Goal: Transaction & Acquisition: Purchase product/service

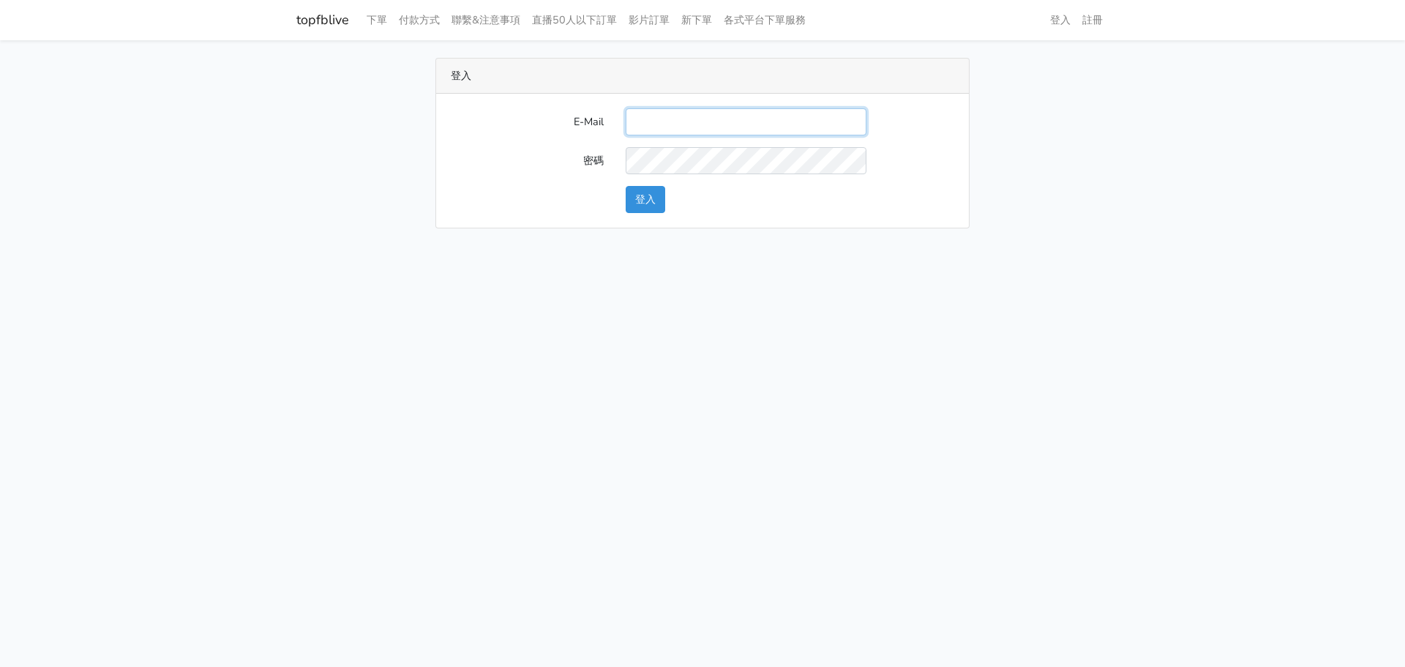
click at [684, 129] on input "E-Mail" at bounding box center [746, 121] width 241 height 27
type input "[EMAIL_ADDRESS][DOMAIN_NAME]"
click at [651, 196] on button "登入" at bounding box center [646, 199] width 40 height 27
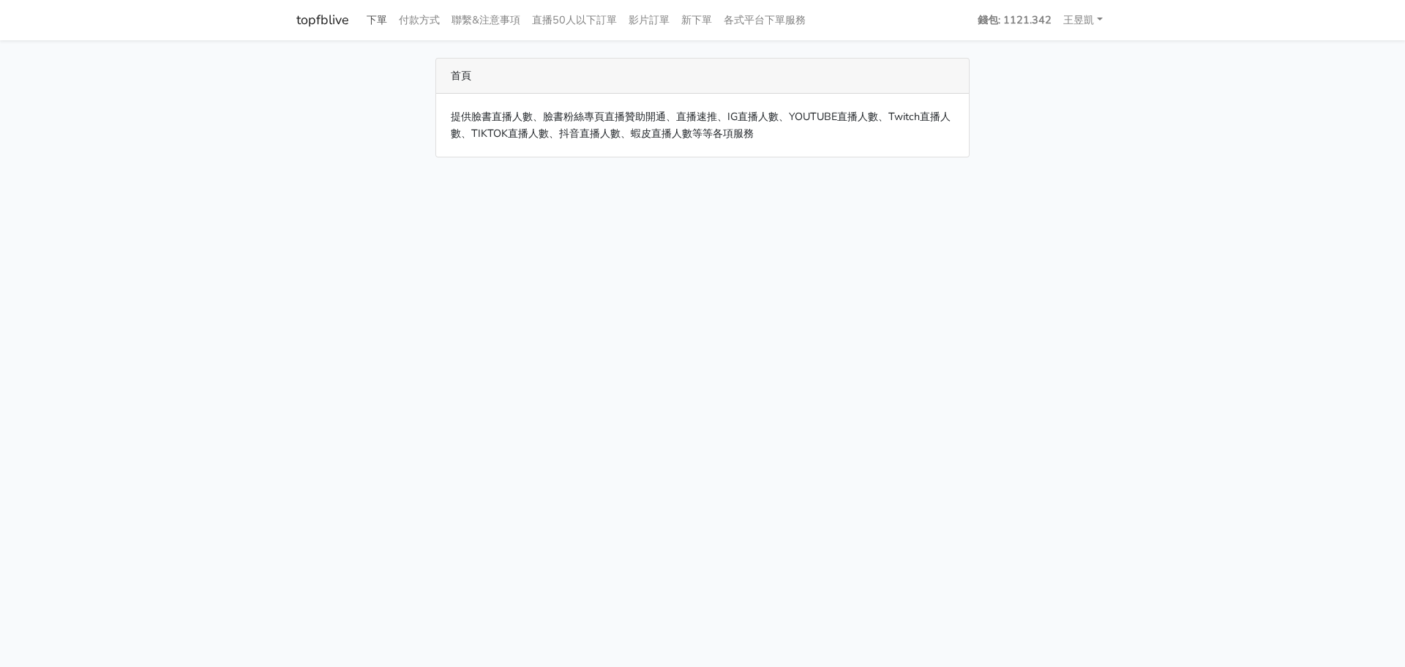
click at [388, 29] on link "下單" at bounding box center [377, 20] width 32 height 29
click at [384, 23] on link "下單" at bounding box center [377, 20] width 32 height 29
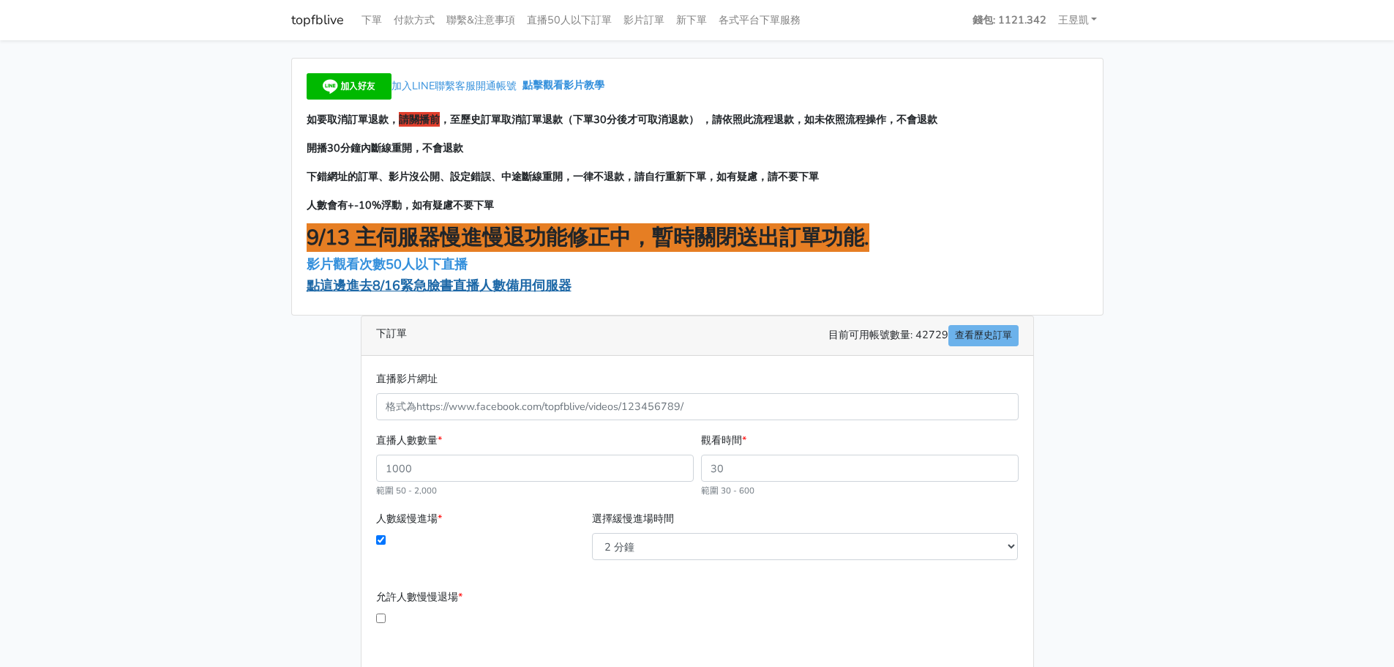
click at [400, 280] on span "點這邊進去8/16緊急臉書直播人數備用伺服器" at bounding box center [439, 286] width 265 height 18
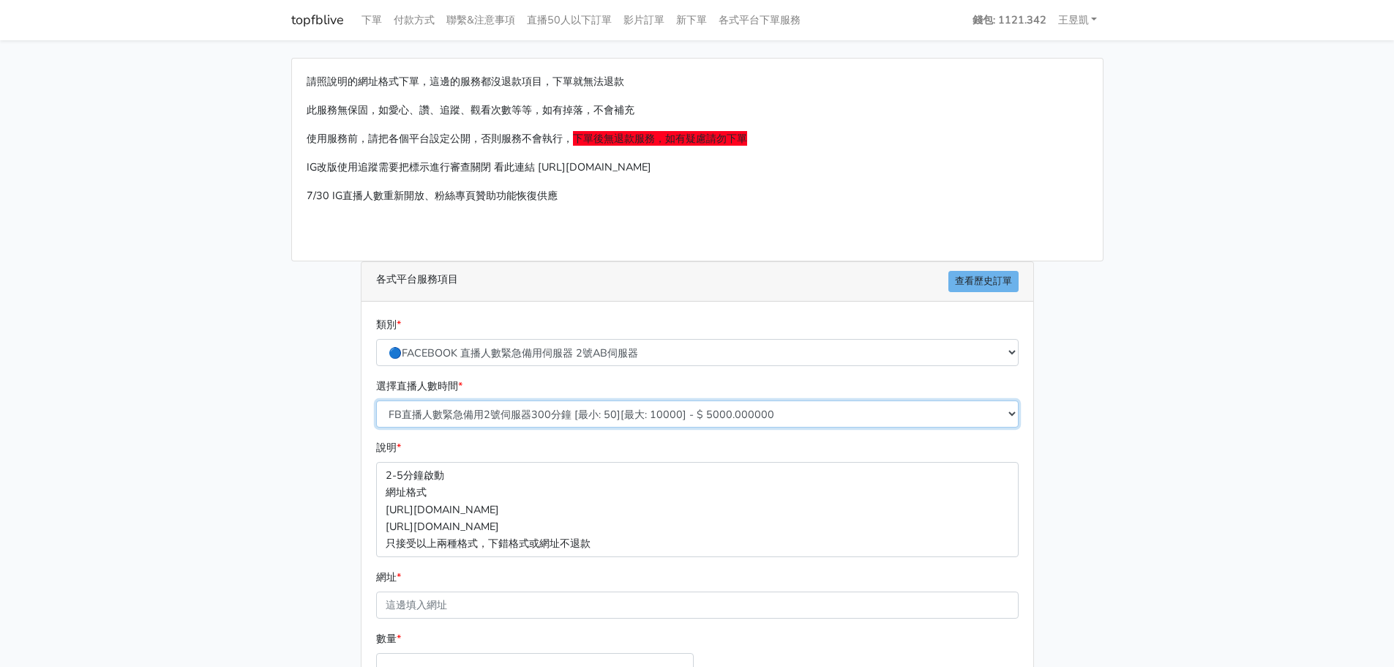
click at [477, 414] on select "FB直播人數緊急備用2號伺服器300分鐘 [最小: 50][最大: 10000] - $ 5000.000000 FB直播人數緊急備用2號伺服器60分鐘 [最…" at bounding box center [697, 413] width 643 height 27
select select "575"
click at [376, 400] on select "FB直播人數緊急備用2號伺服器300分鐘 [最小: 50][最大: 10000] - $ 5000.000000 FB直播人數緊急備用2號伺服器60分鐘 [最…" at bounding box center [697, 413] width 643 height 27
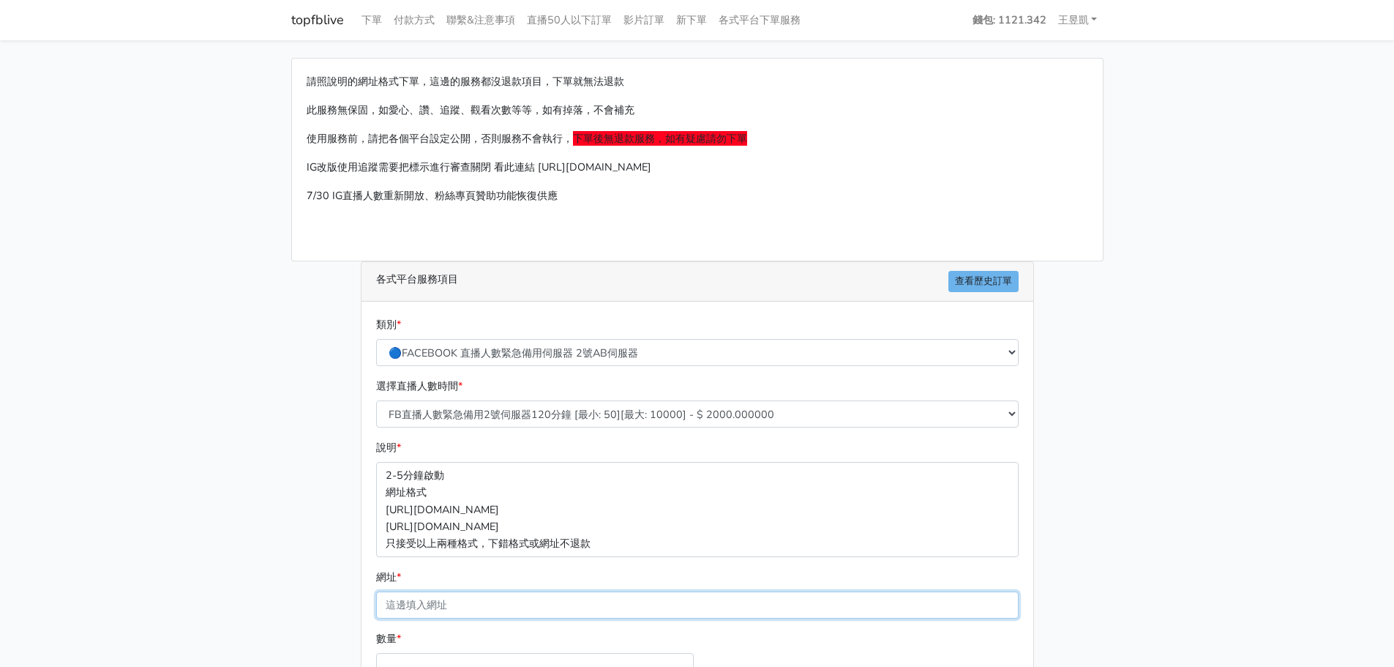
click at [493, 596] on input "網址 *" at bounding box center [697, 604] width 643 height 27
paste input "[URL][DOMAIN_NAME]"
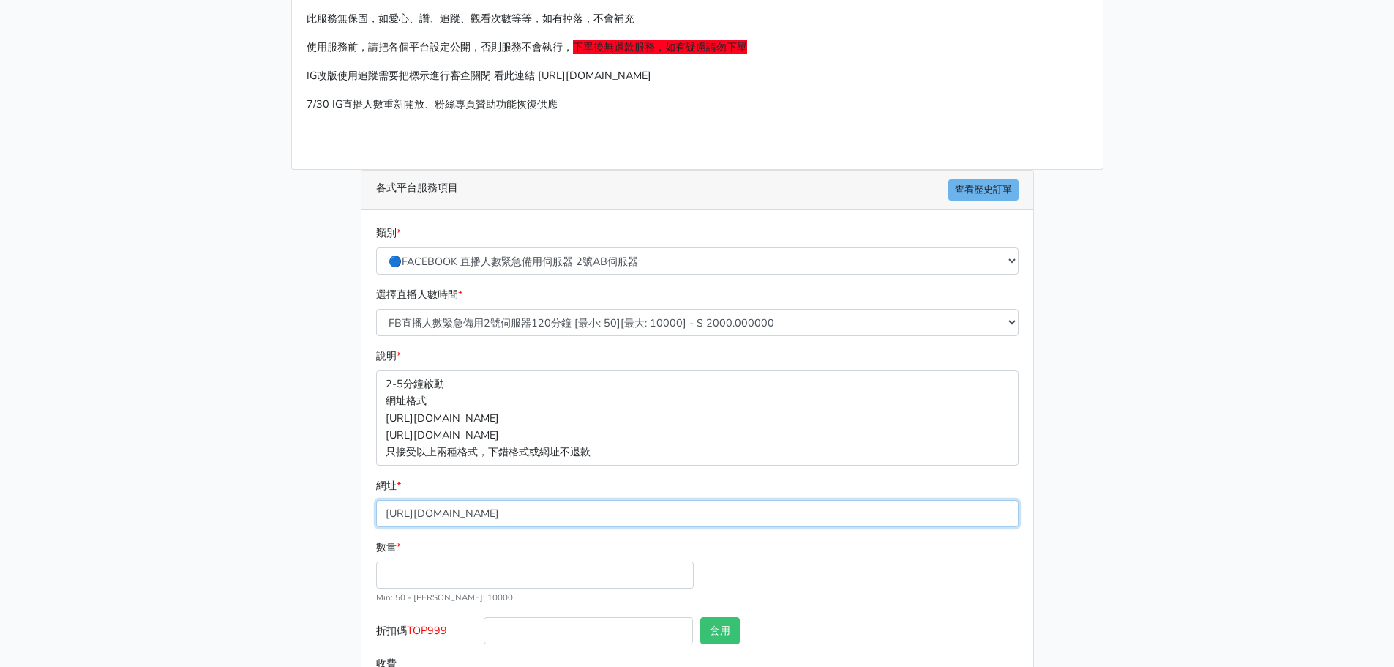
scroll to position [146, 0]
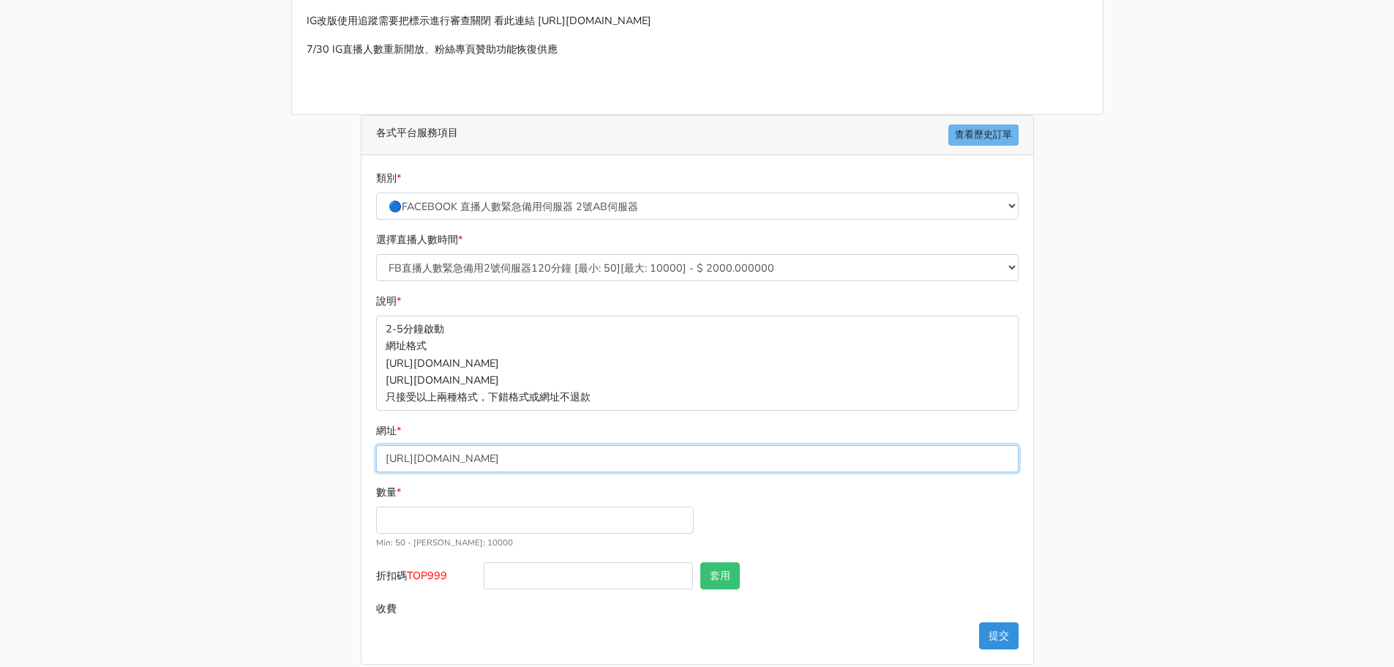
type input "[URL][DOMAIN_NAME]"
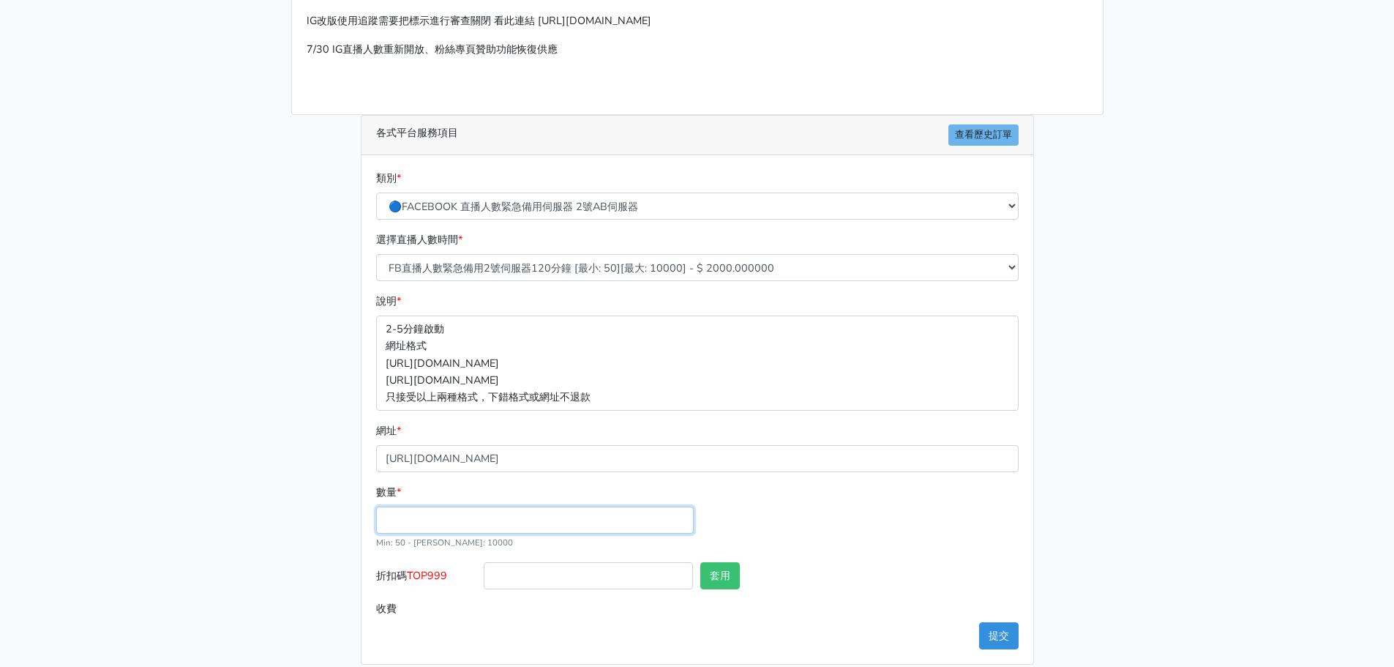
click at [458, 508] on input "數量 *" at bounding box center [535, 520] width 318 height 27
type input "100"
type input "200.000"
click at [425, 577] on span "TOP999" at bounding box center [427, 575] width 40 height 15
click at [484, 577] on input "折扣碼 TOP999" at bounding box center [588, 575] width 209 height 27
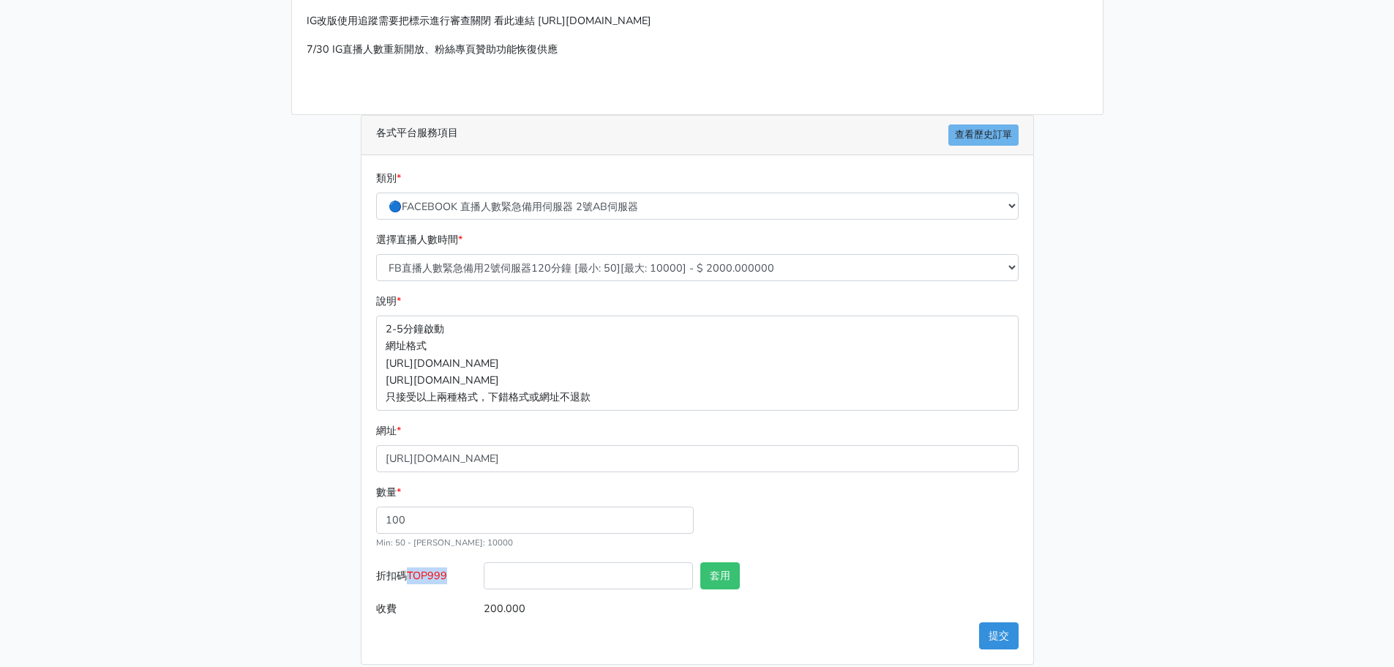
click at [425, 577] on span "TOP999" at bounding box center [427, 575] width 40 height 15
click at [484, 577] on input "折扣碼 TOP999" at bounding box center [588, 575] width 209 height 27
copy span "TOP999"
click at [556, 573] on input "折扣碼 TOP999" at bounding box center [588, 575] width 209 height 27
paste input "TOP999"
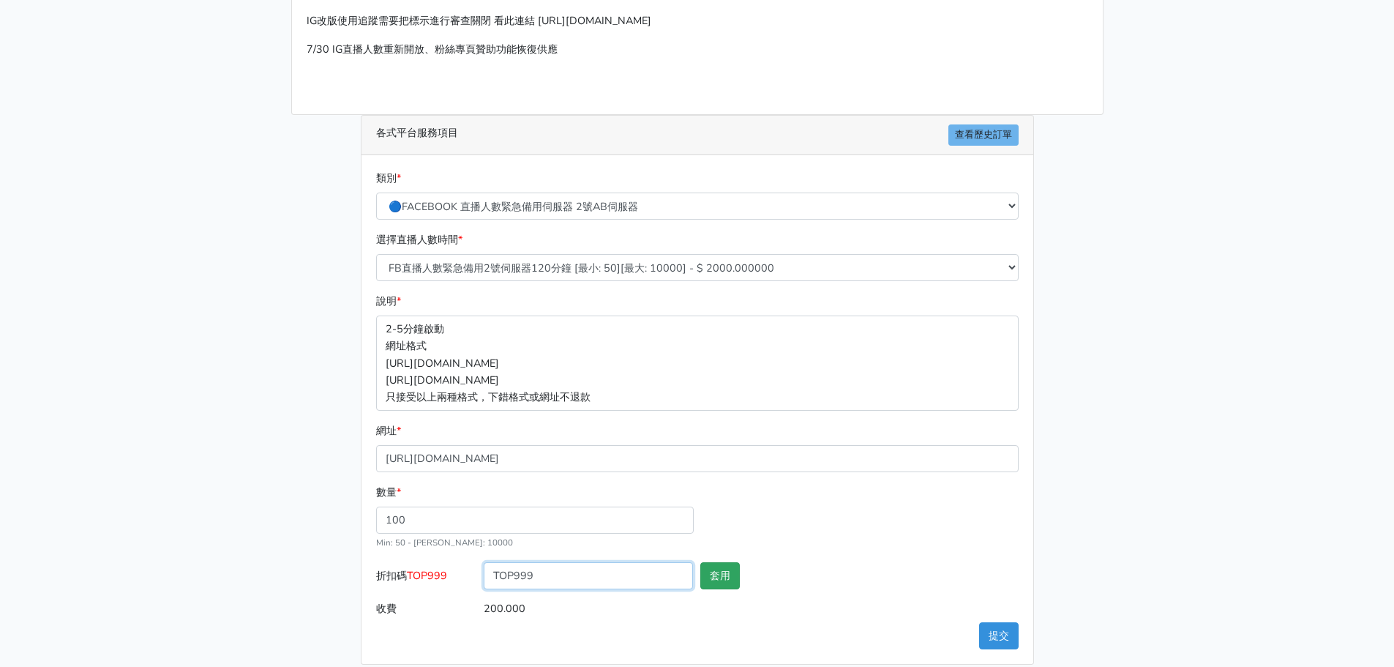
type input "TOP999"
click at [713, 568] on button "套用" at bounding box center [720, 575] width 40 height 27
type input "套用失敗"
click at [988, 641] on button "提交" at bounding box center [999, 635] width 40 height 27
drag, startPoint x: 548, startPoint y: 589, endPoint x: 403, endPoint y: 575, distance: 144.8
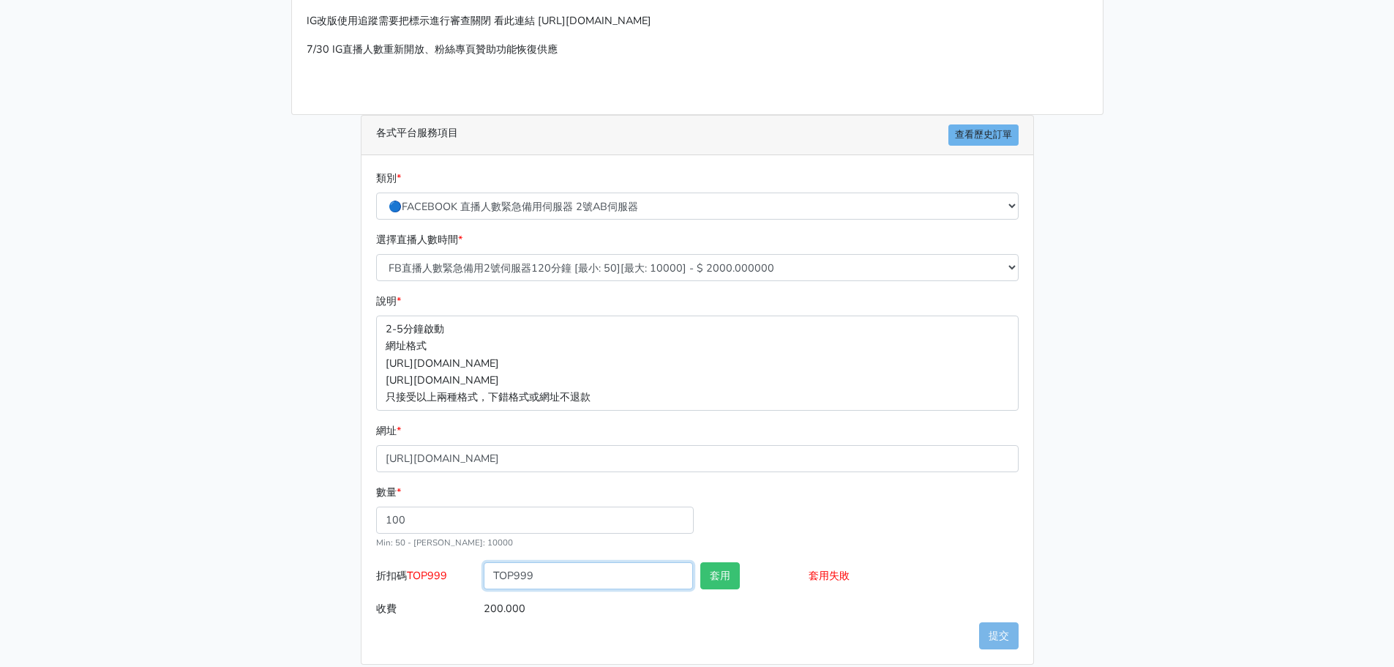
click at [403, 575] on div "折扣碼 TOP999 TOP999 套用 套用失敗" at bounding box center [698, 578] width 650 height 33
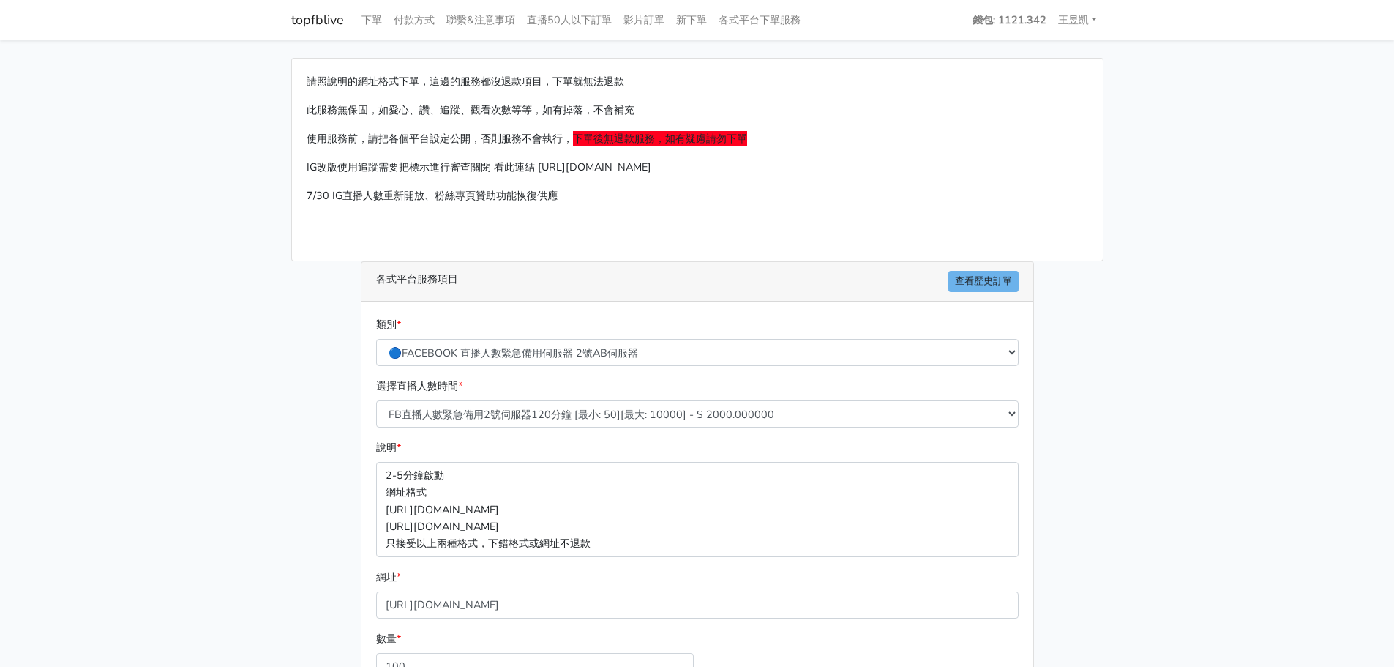
scroll to position [75, 0]
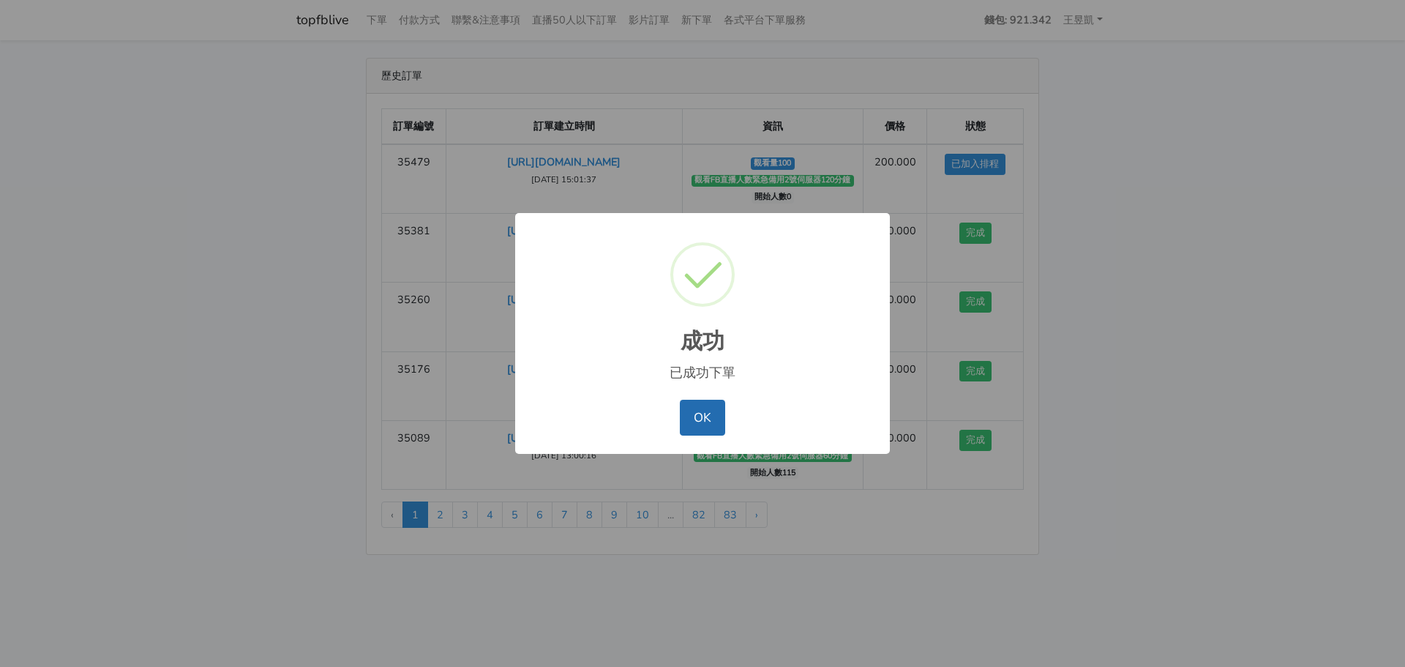
click at [711, 435] on button "OK" at bounding box center [702, 417] width 45 height 35
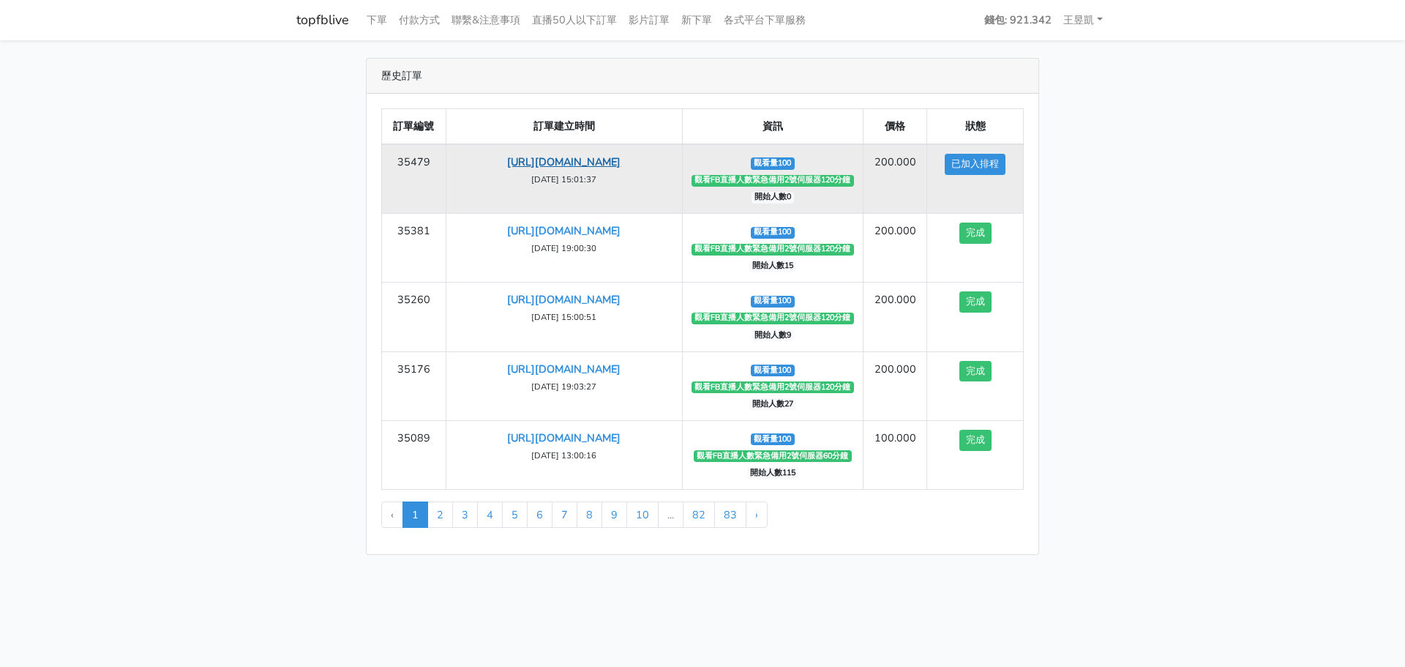
click at [572, 169] on link "https://www.facebook.com/NewTaipeiCityFA/videos/1292918122282317" at bounding box center [563, 161] width 113 height 15
